Goal: Task Accomplishment & Management: Manage account settings

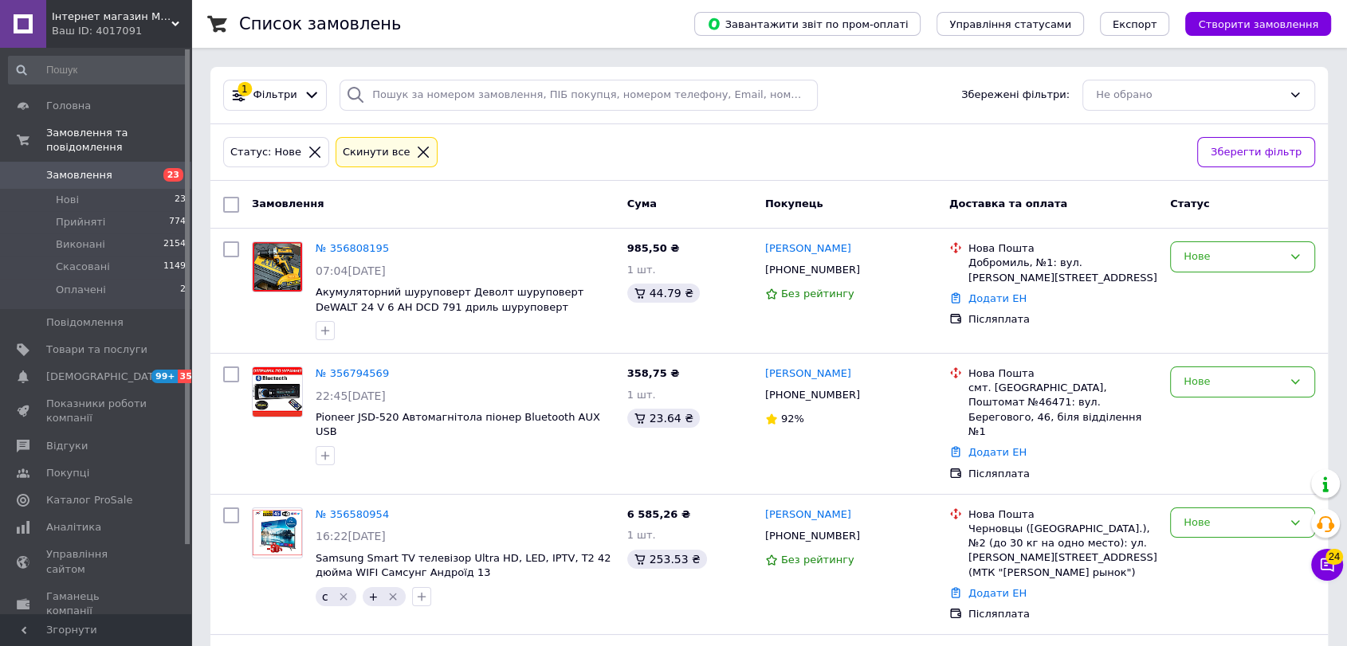
click at [150, 189] on li "Нові 23" at bounding box center [97, 200] width 195 height 22
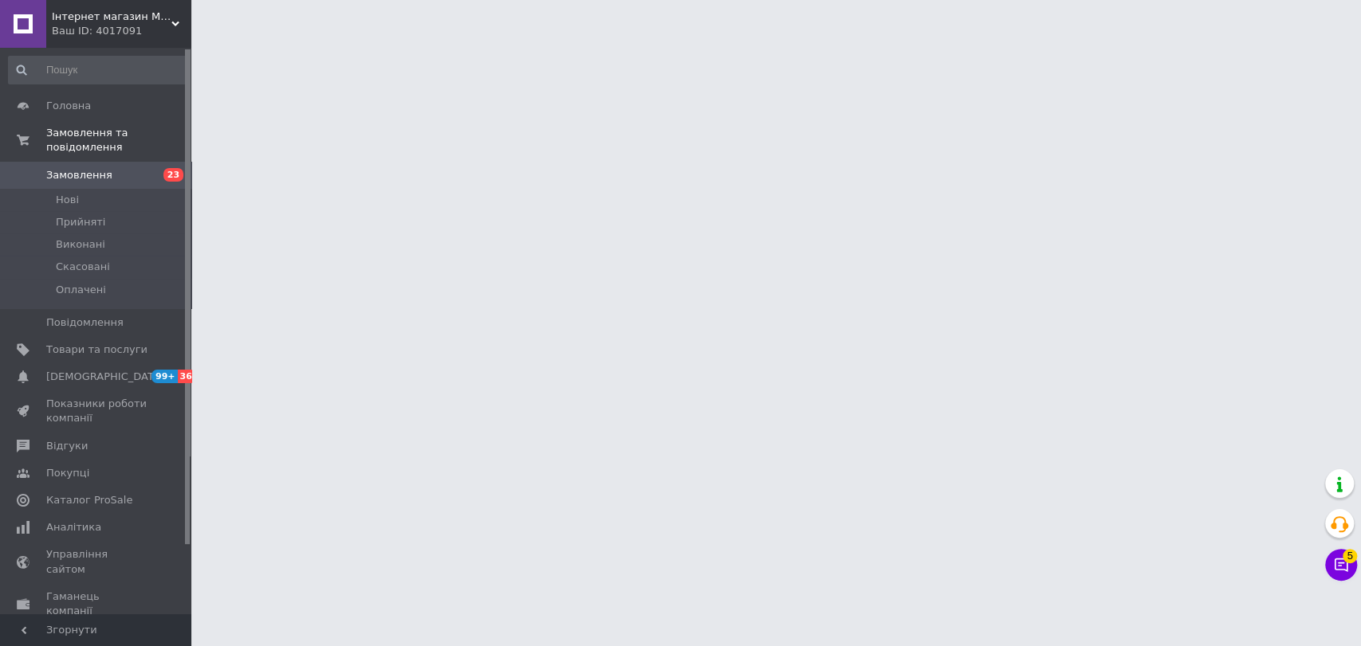
click at [164, 189] on li "Нові" at bounding box center [97, 200] width 195 height 22
